Goal: Find specific page/section: Find specific page/section

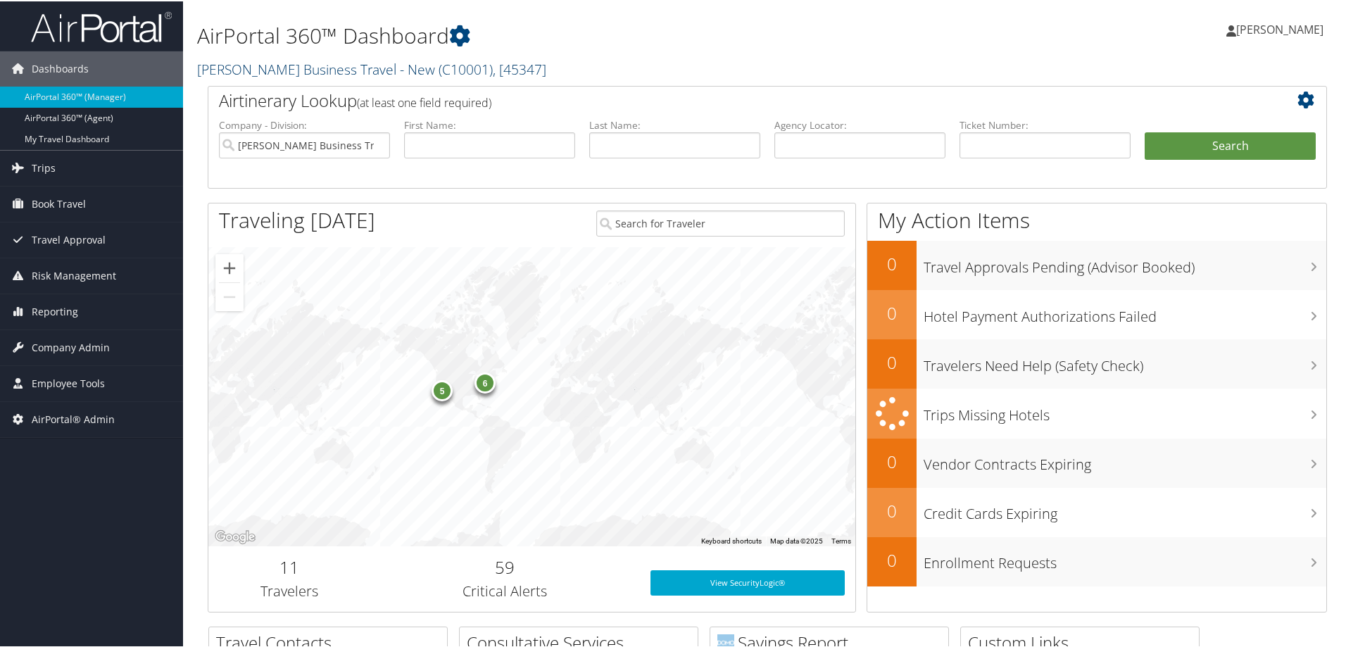
click at [336, 67] on link "[PERSON_NAME] Business Travel - New ( C10001 ) , [ 45347 ]" at bounding box center [371, 67] width 349 height 19
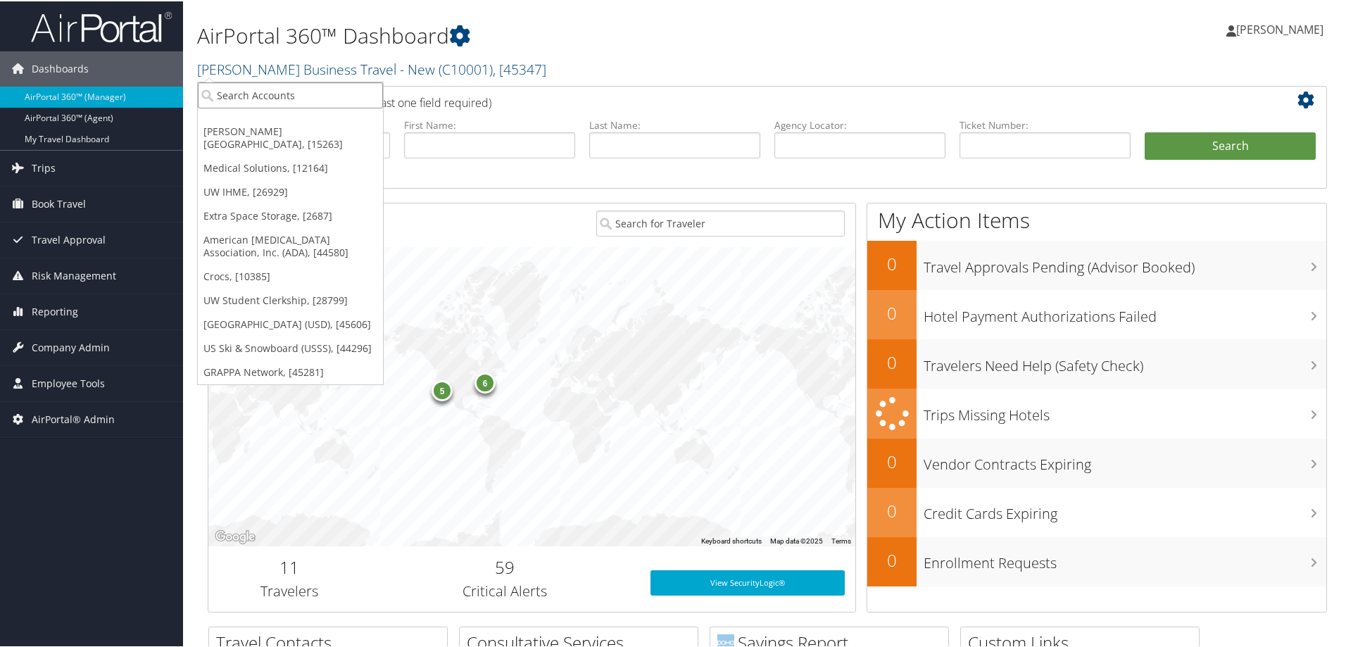
click at [315, 93] on input "search" at bounding box center [290, 94] width 185 height 26
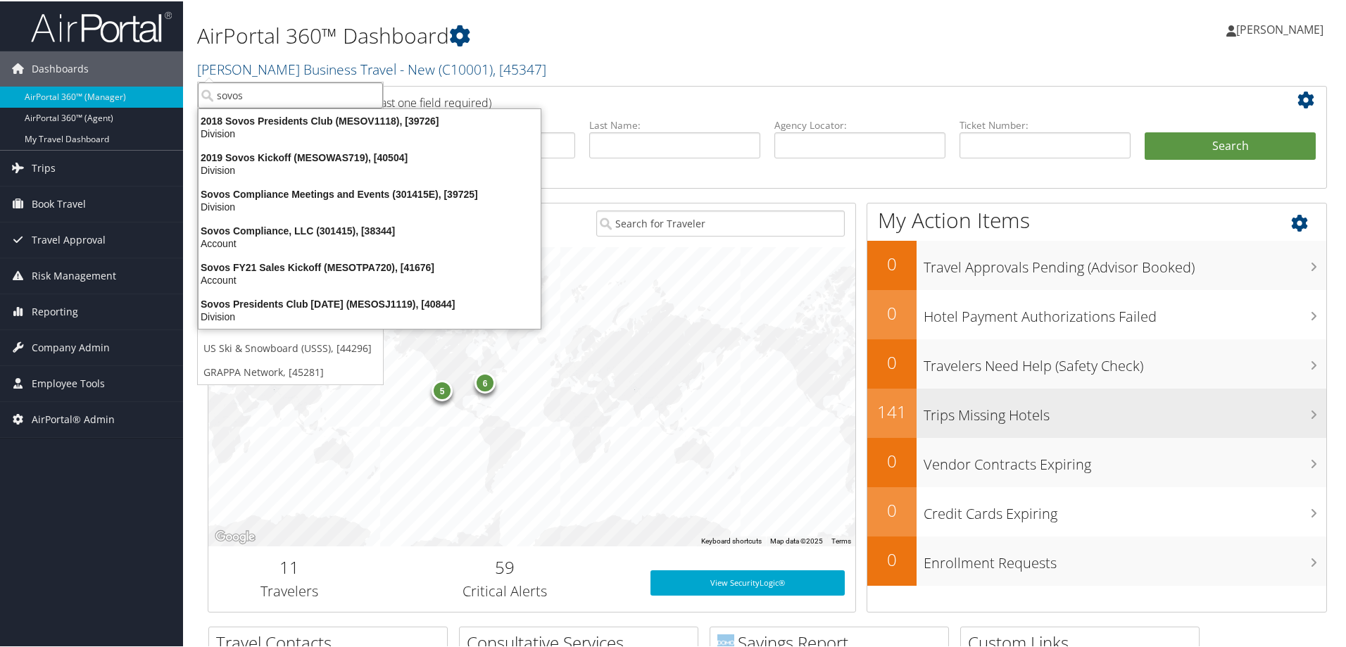
type input "sovos"
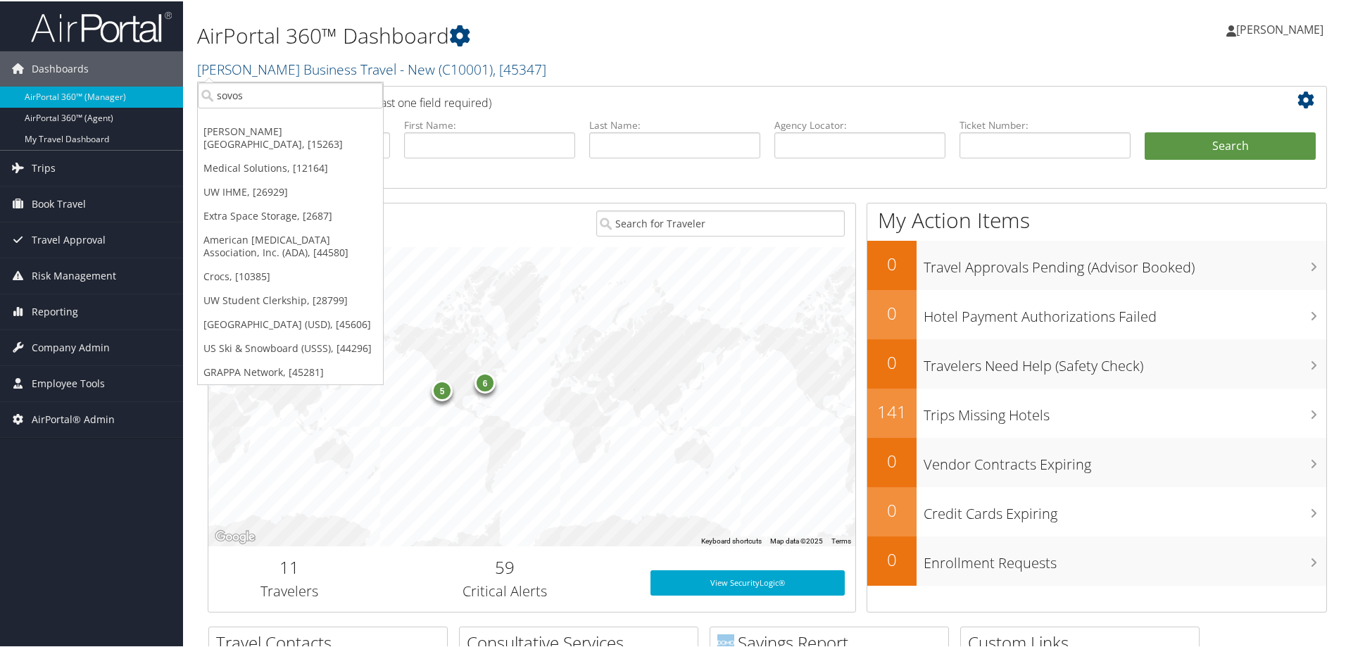
drag, startPoint x: 96, startPoint y: 543, endPoint x: 109, endPoint y: 509, distance: 36.1
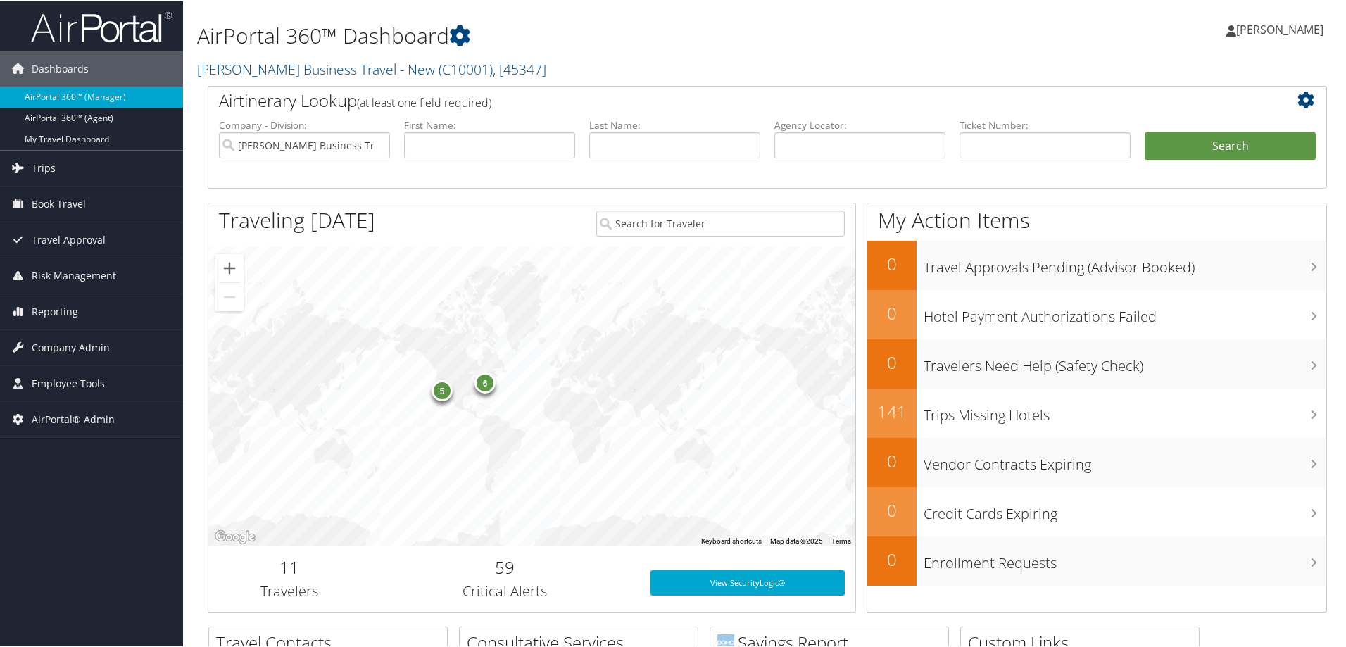
drag, startPoint x: 118, startPoint y: 514, endPoint x: 123, endPoint y: 498, distance: 16.5
